Goal: Task Accomplishment & Management: Manage account settings

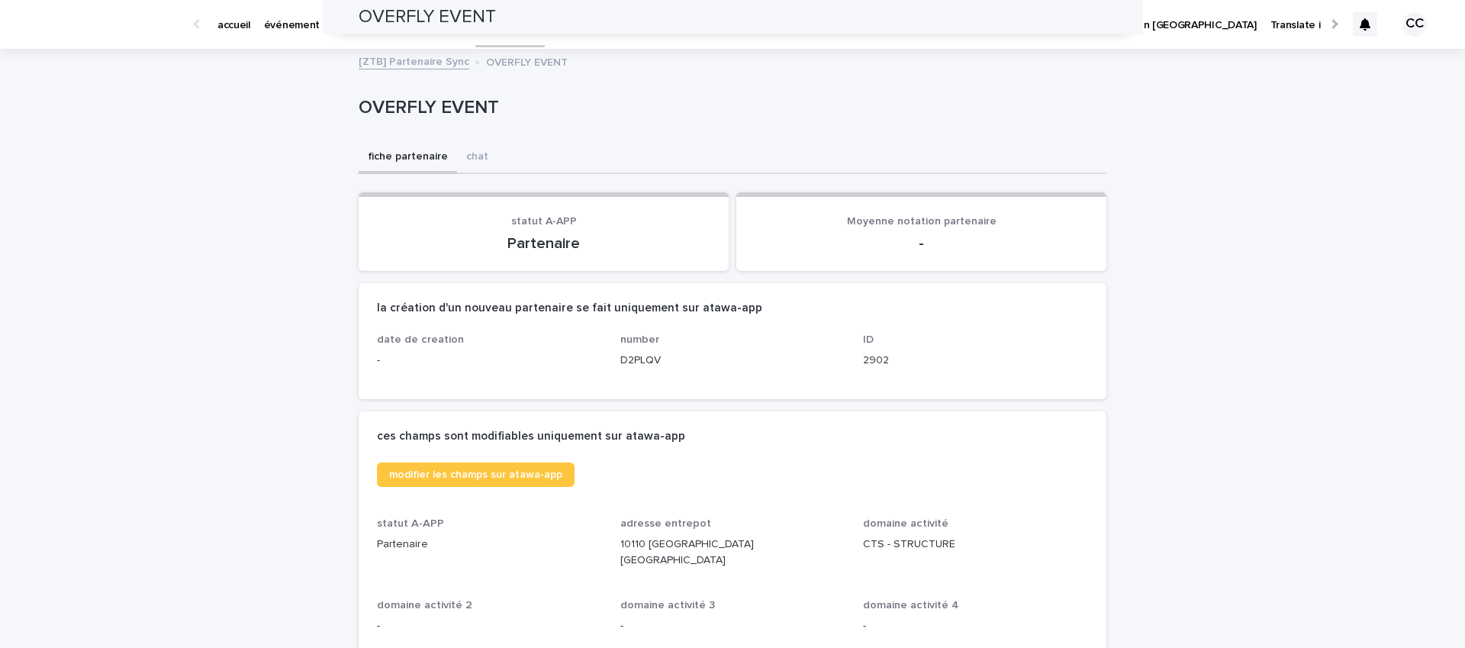
scroll to position [1781, 0]
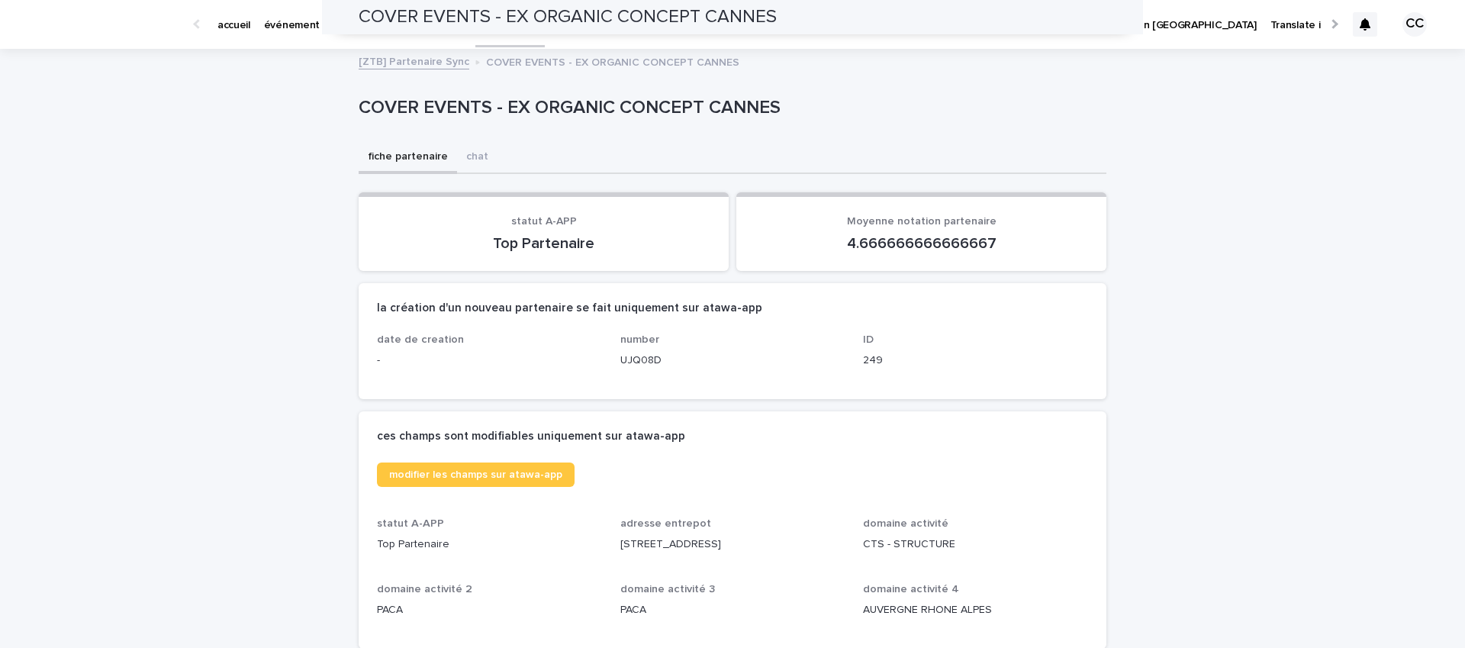
scroll to position [426, 0]
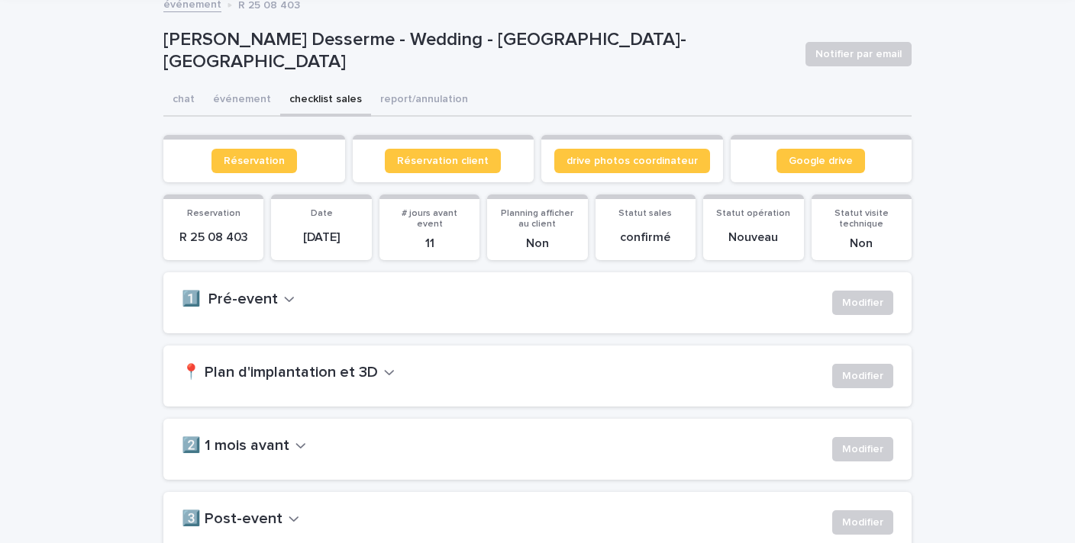
scroll to position [134, 0]
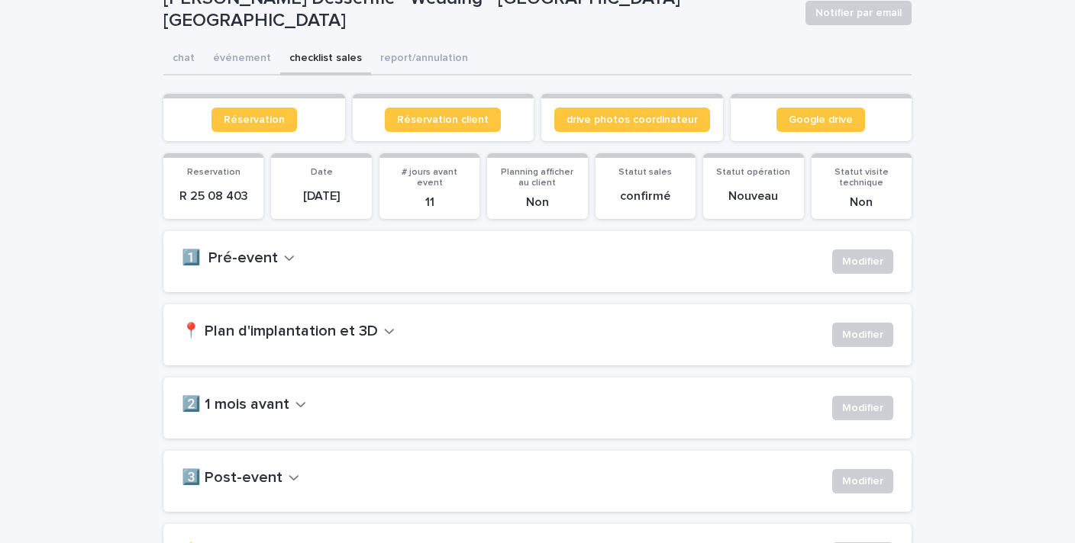
click at [284, 255] on icon "button" at bounding box center [289, 258] width 11 height 14
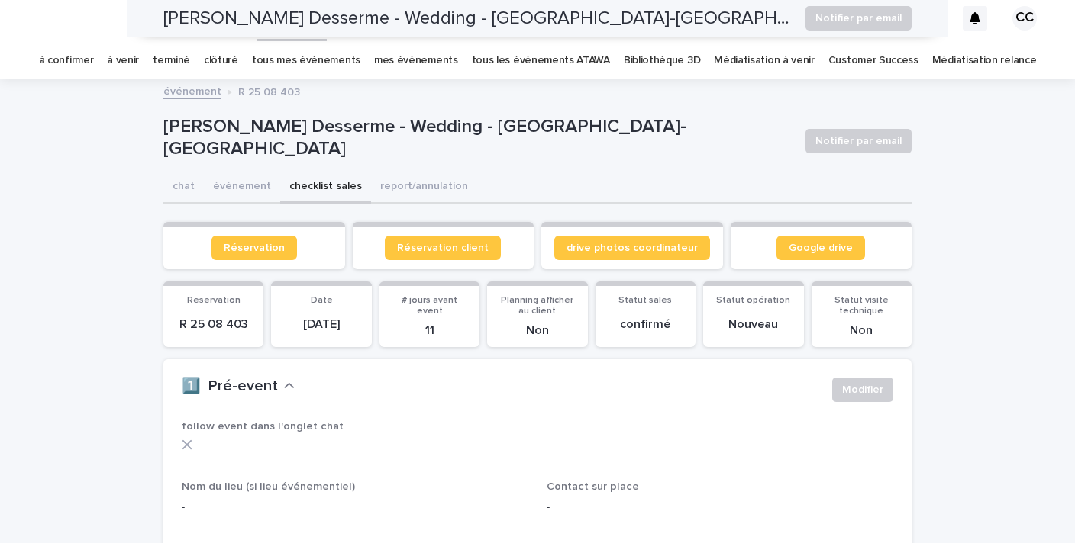
scroll to position [0, 0]
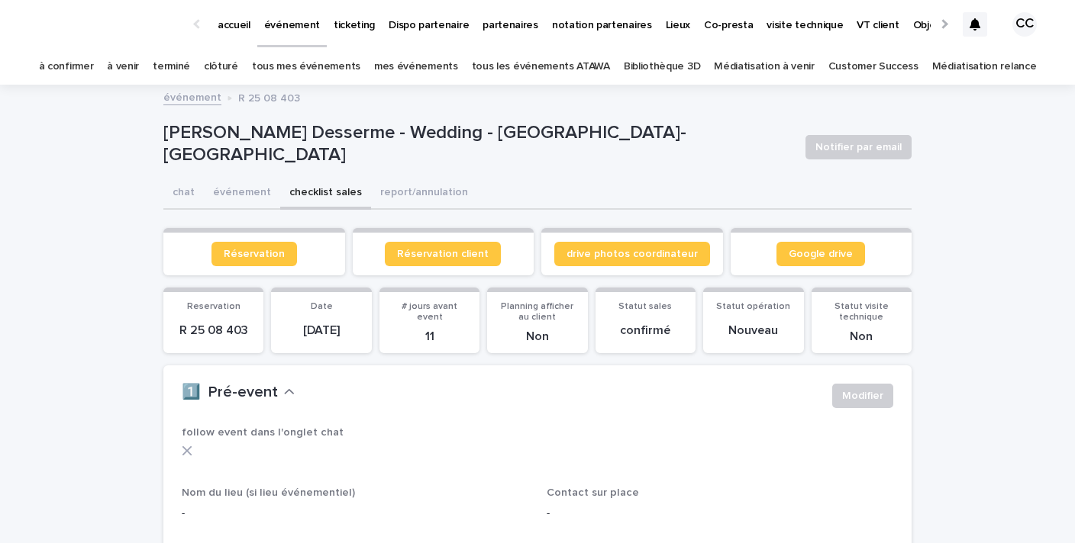
click at [139, 67] on link "à venir" at bounding box center [123, 67] width 32 height 36
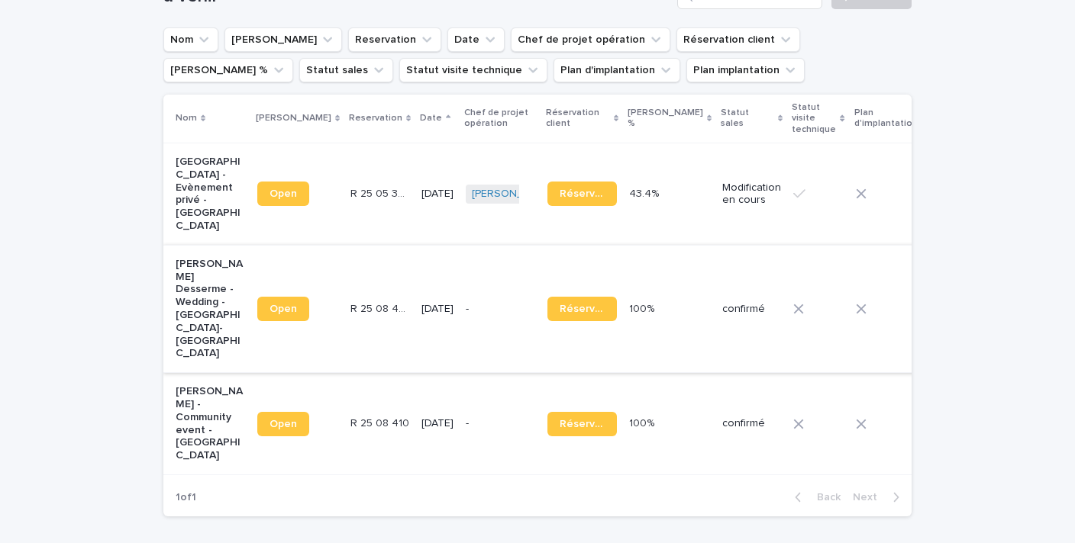
scroll to position [204, 0]
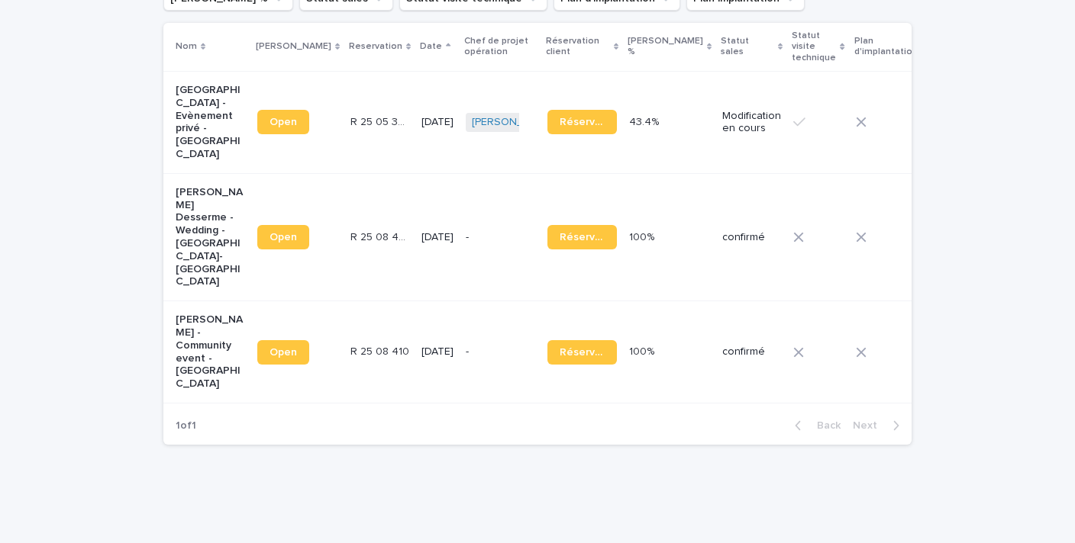
click at [198, 334] on p "Nawel Ben Saad - Community event - Strasbourg" at bounding box center [210, 352] width 69 height 77
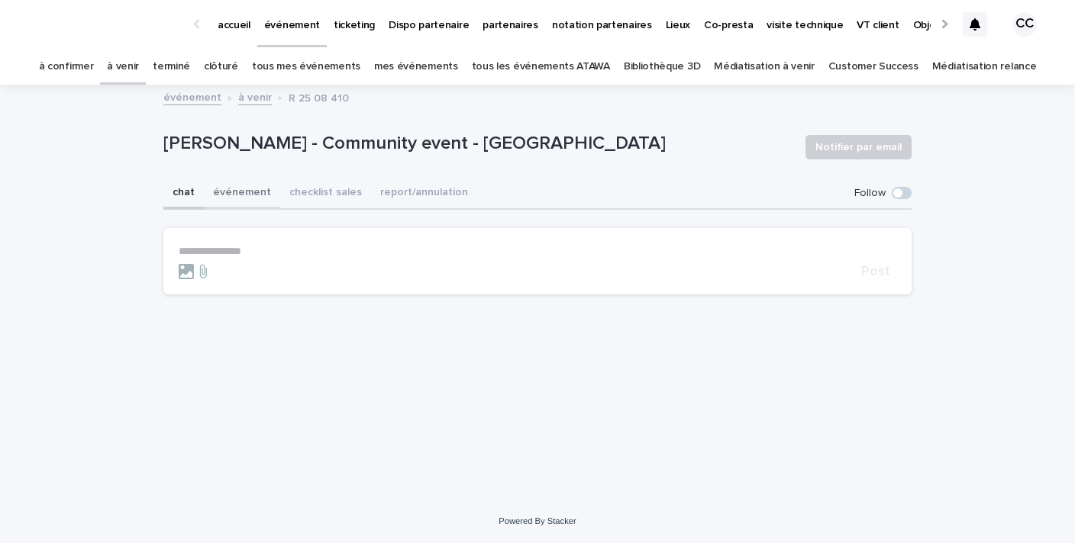
click at [240, 191] on button "événement" at bounding box center [242, 194] width 76 height 32
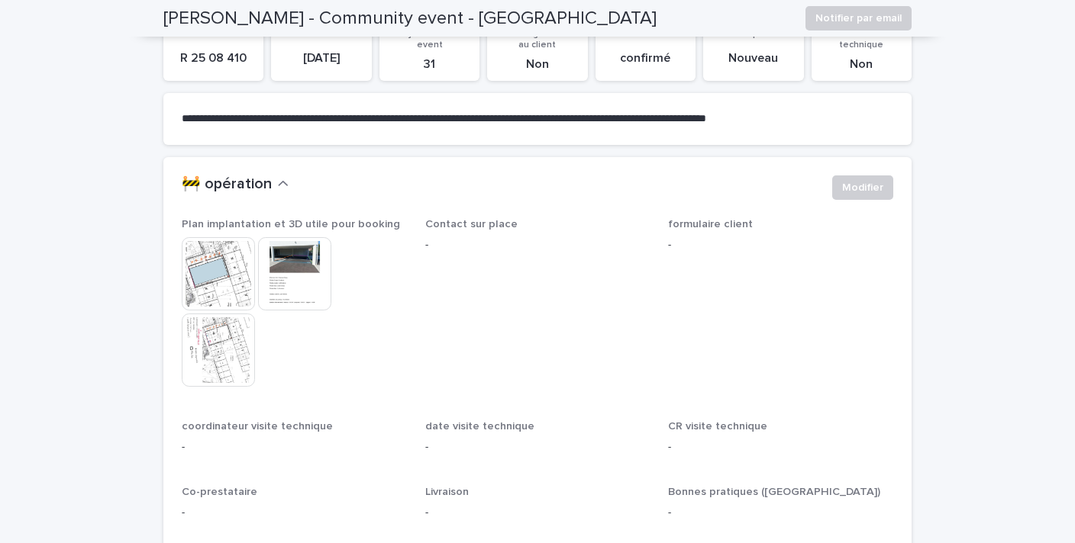
scroll to position [282, 0]
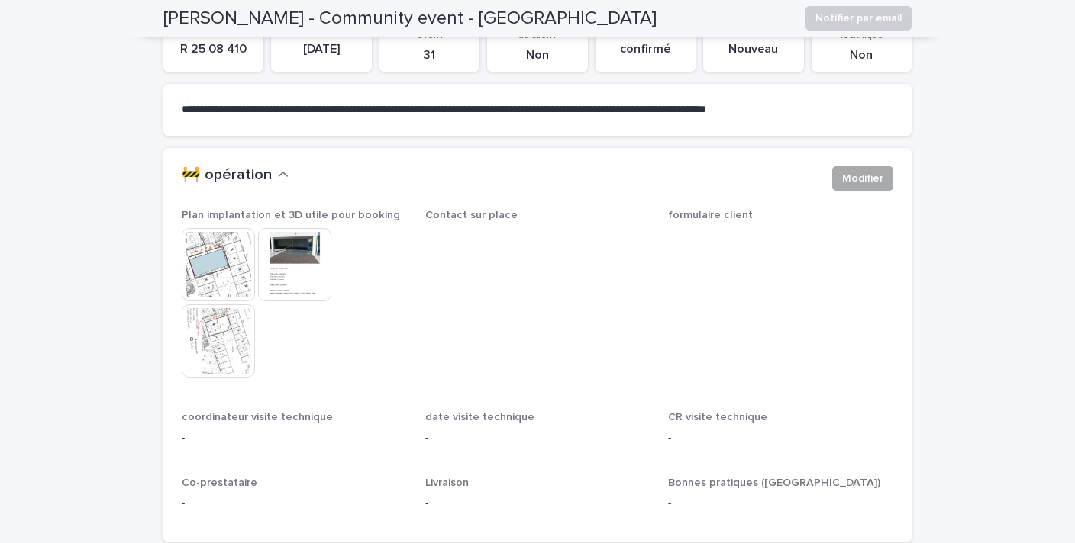
click at [856, 179] on span "Modifier" at bounding box center [862, 178] width 41 height 15
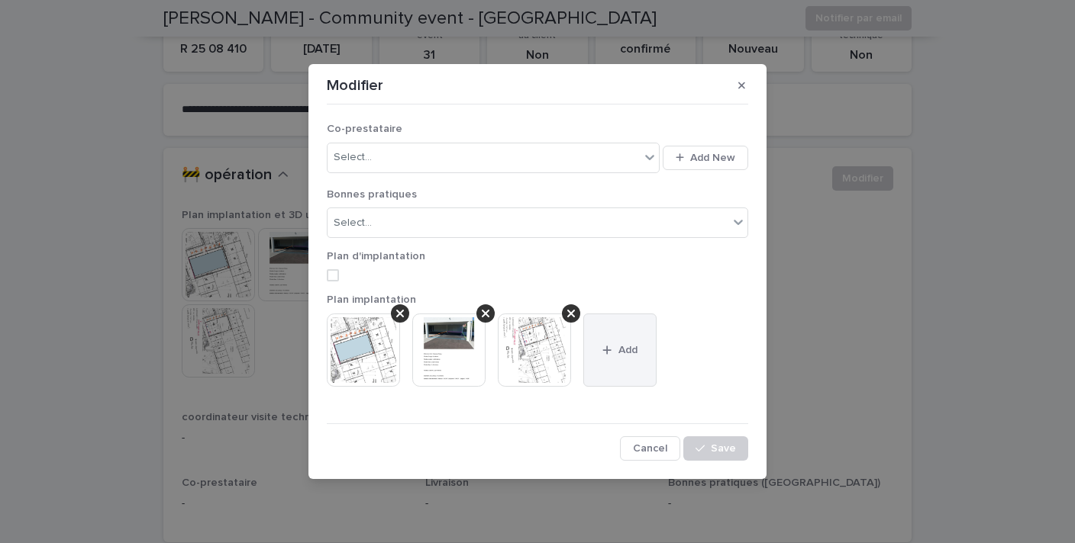
click at [608, 350] on icon "button" at bounding box center [607, 350] width 8 height 8
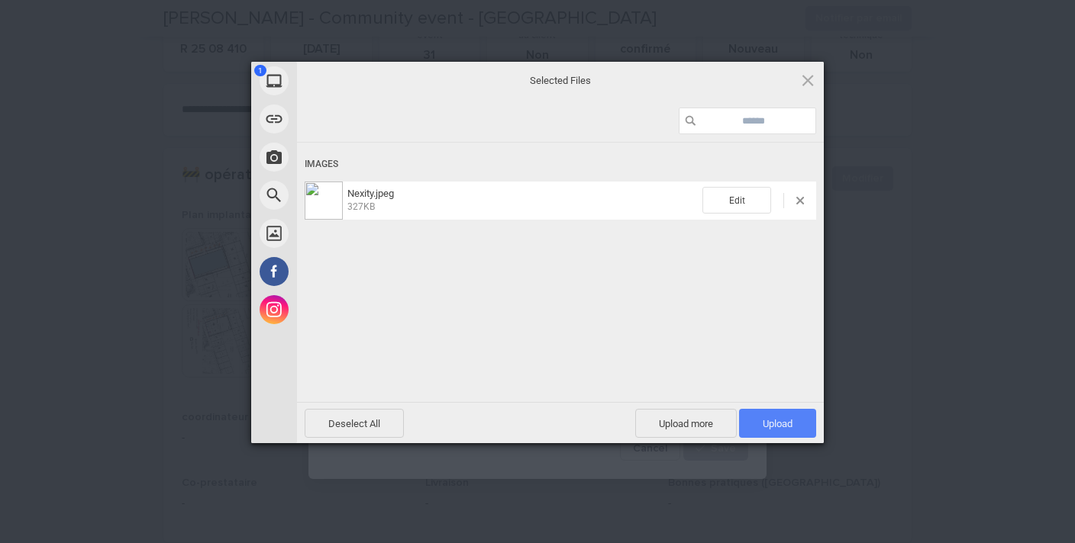
click at [781, 421] on span "Upload 1" at bounding box center [777, 423] width 30 height 11
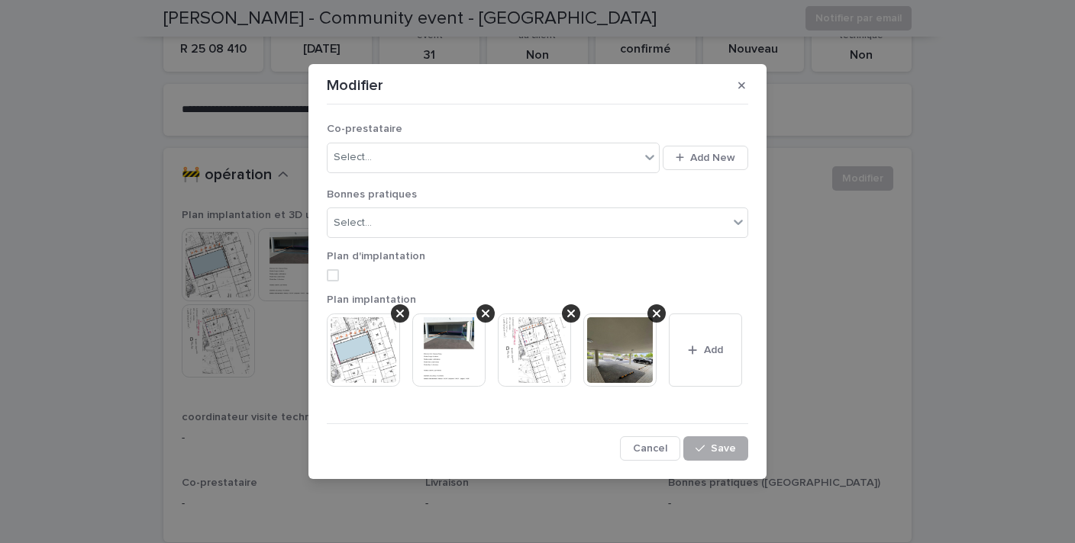
click at [721, 447] on span "Save" at bounding box center [723, 448] width 25 height 11
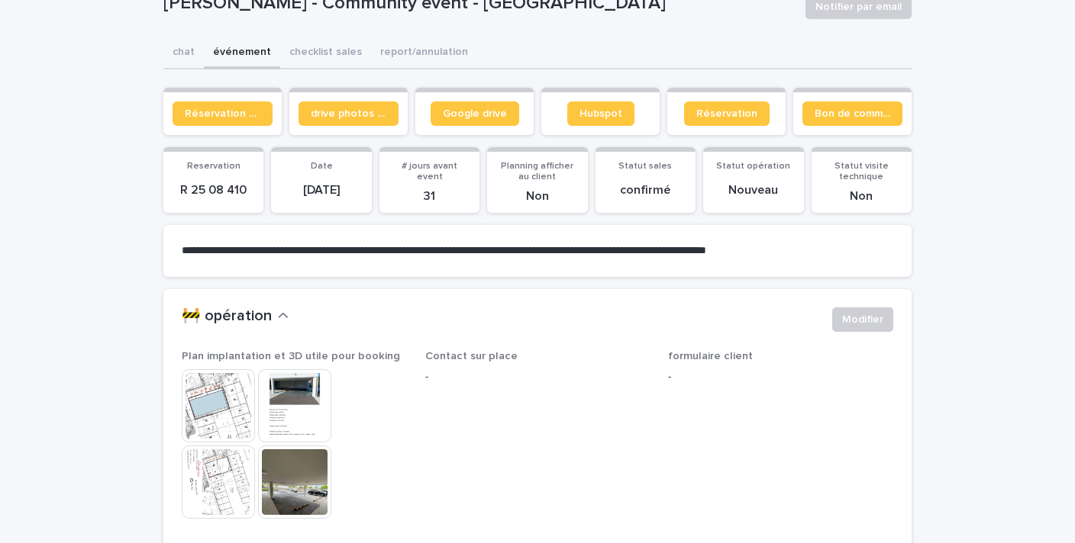
scroll to position [148, 0]
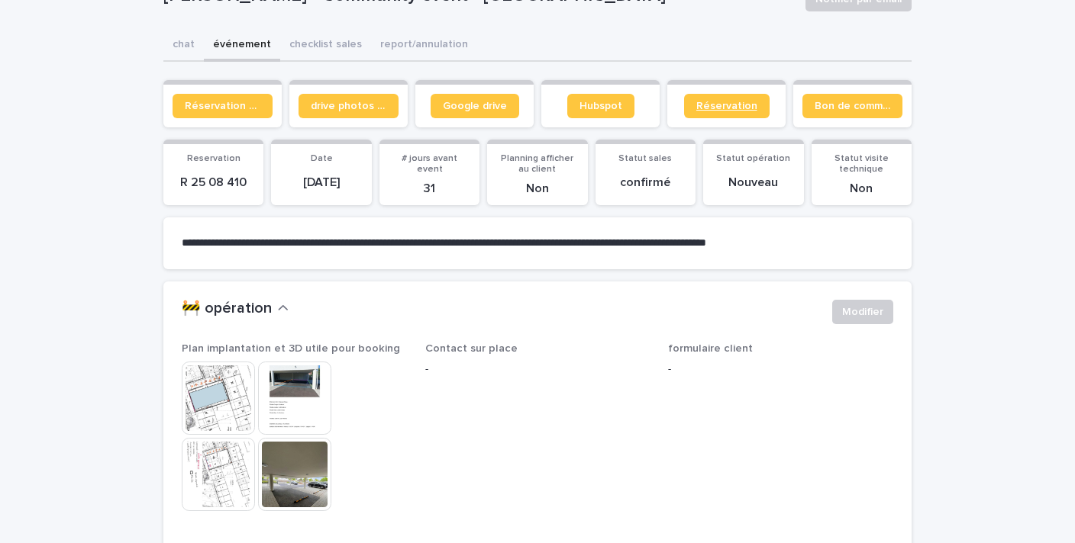
click at [728, 106] on span "Réservation" at bounding box center [726, 106] width 61 height 11
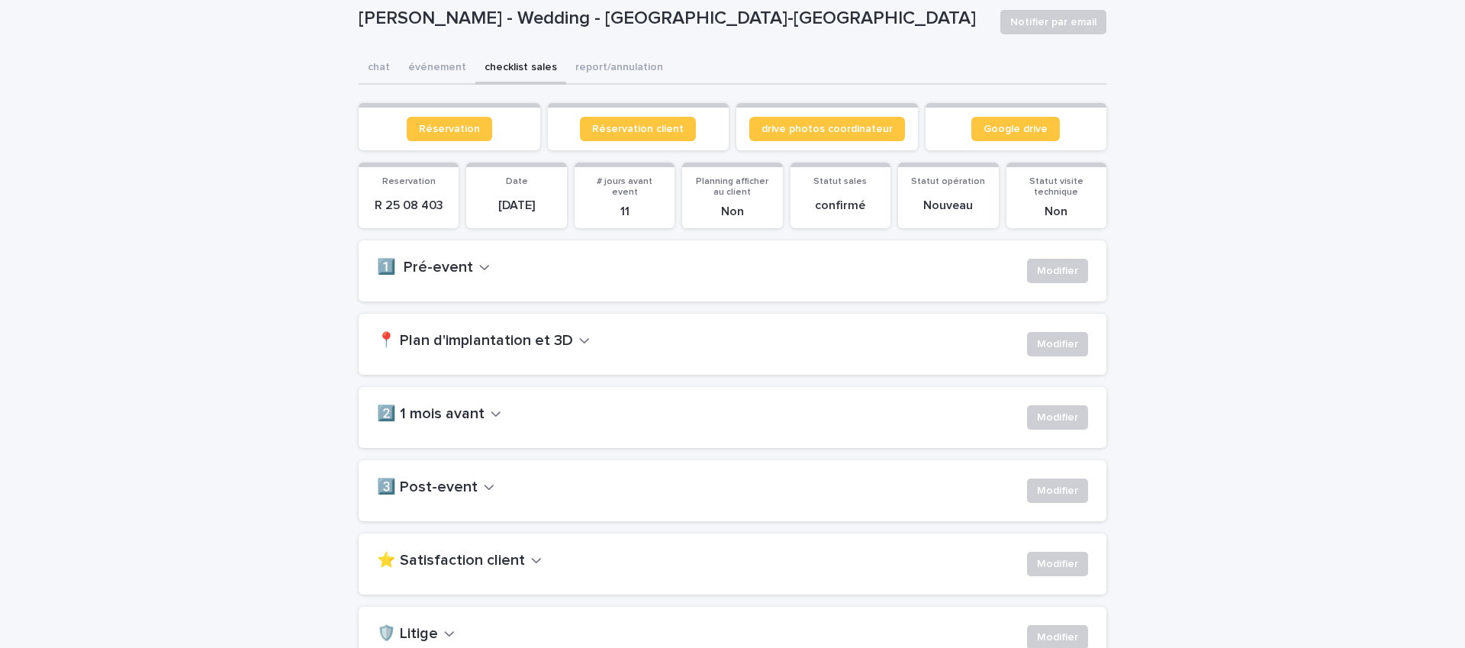
scroll to position [134, 0]
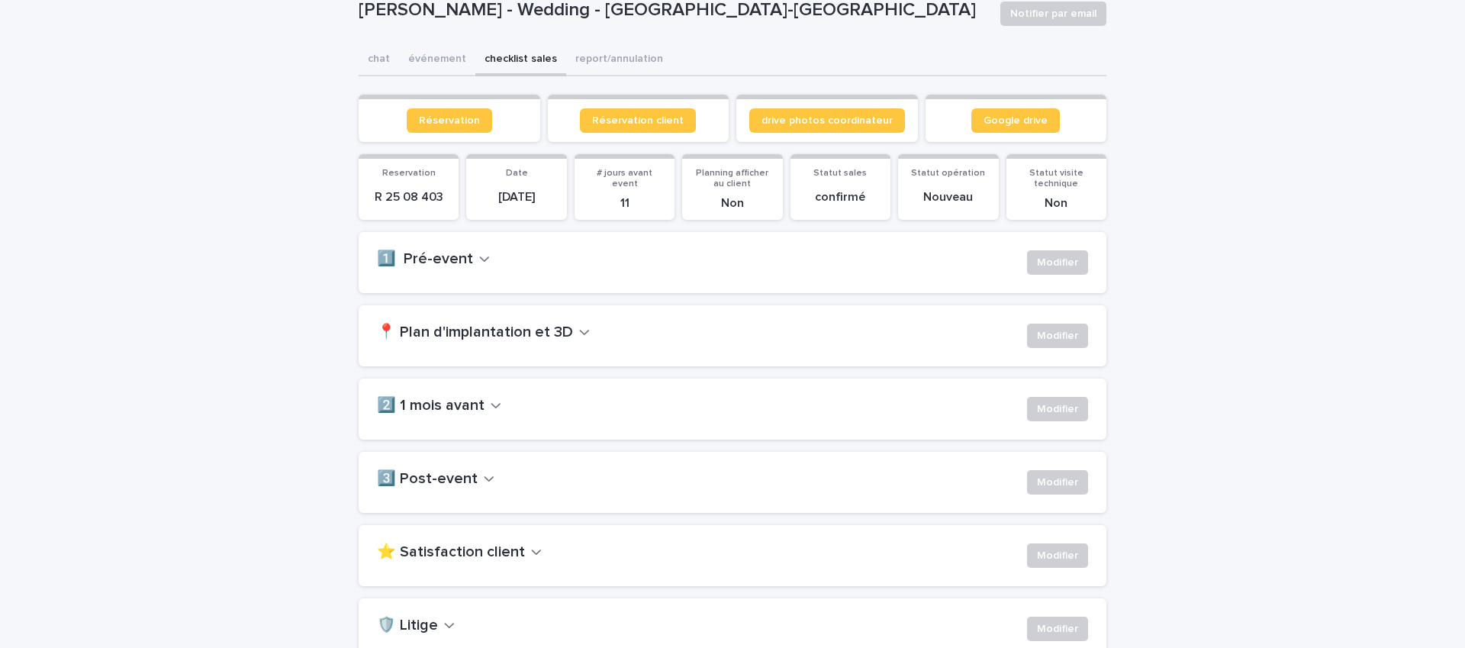
click at [458, 246] on div "1️⃣ Pré-event Modifier" at bounding box center [733, 262] width 748 height 61
click at [462, 253] on h2 "1️⃣ Pré-event" at bounding box center [425, 259] width 96 height 18
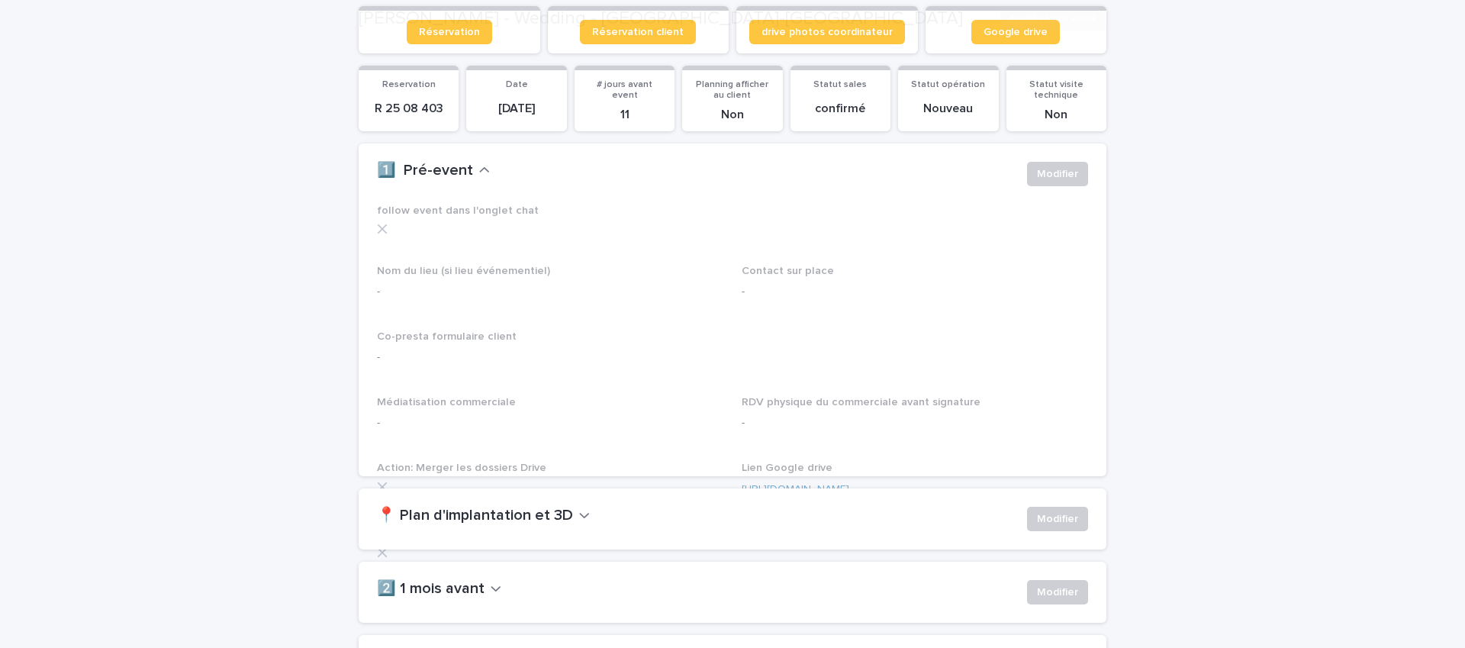
scroll to position [359, 0]
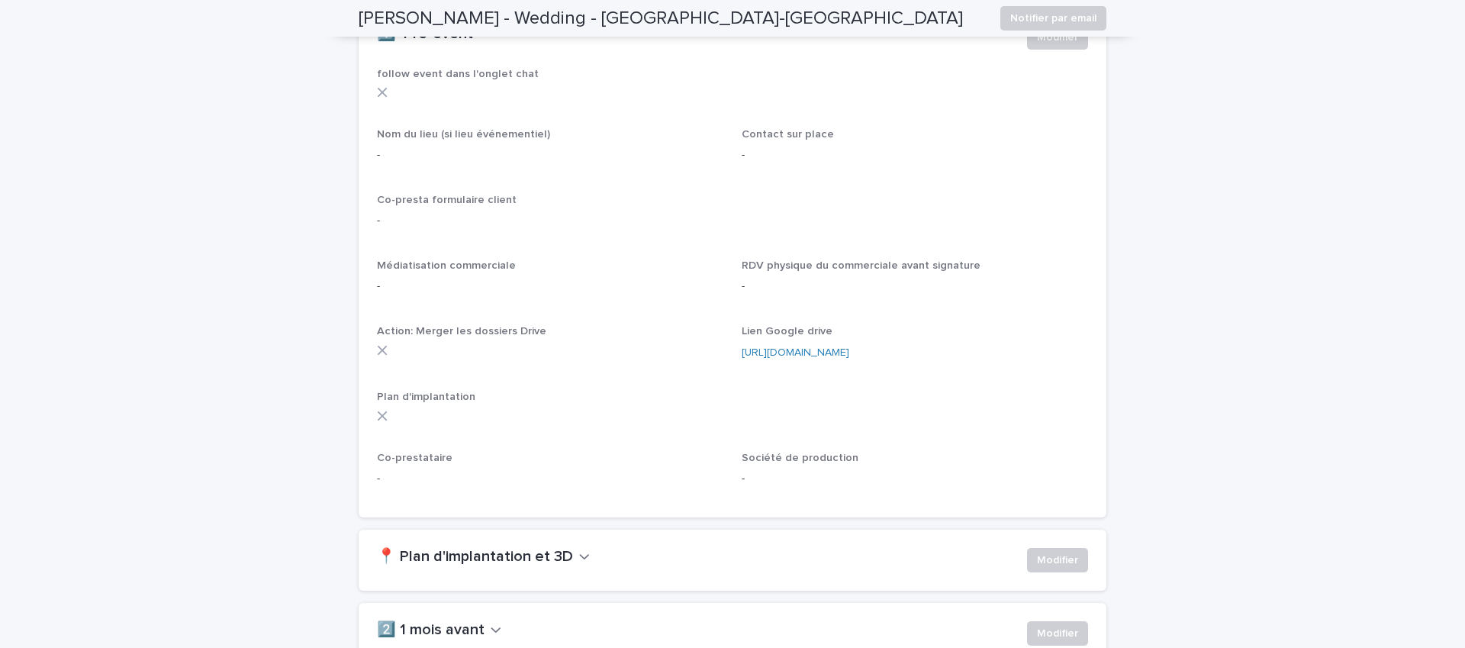
click at [827, 147] on p "-" at bounding box center [915, 155] width 347 height 16
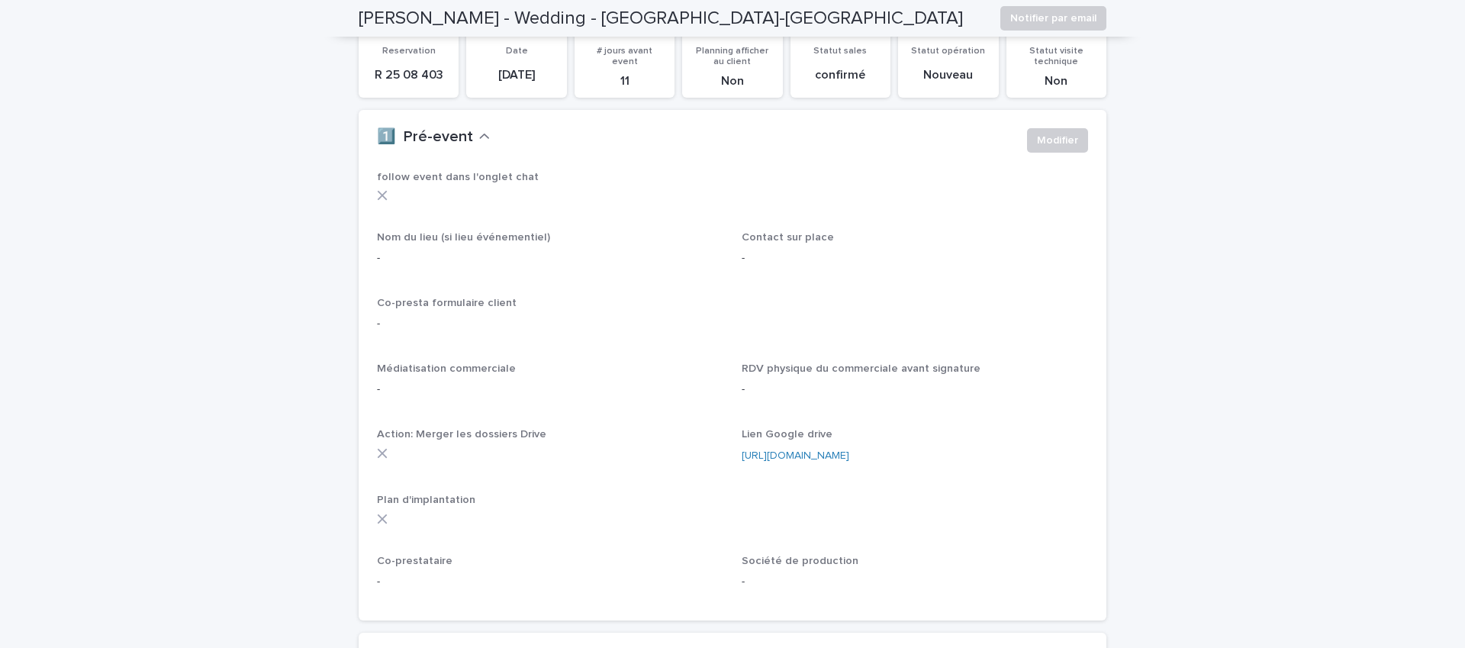
scroll to position [31, 0]
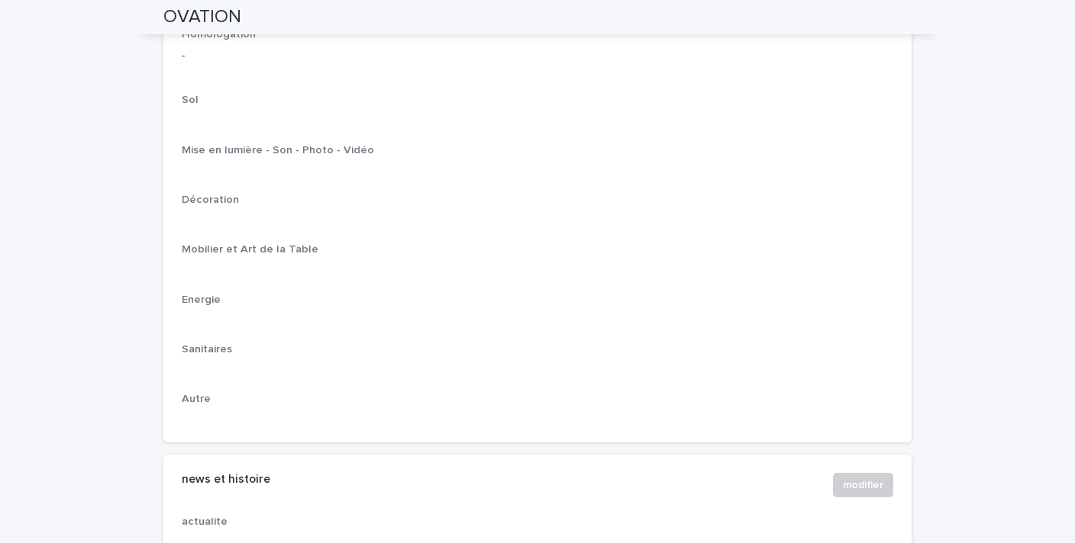
scroll to position [2542, 0]
